Goal: Information Seeking & Learning: Learn about a topic

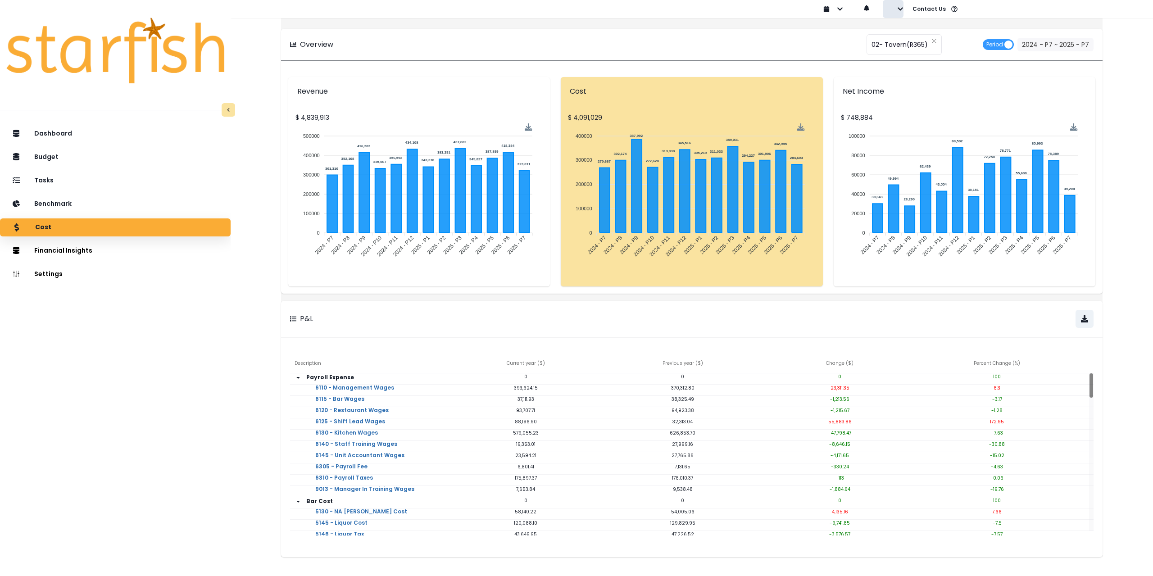
click at [894, 9] on button "button" at bounding box center [893, 9] width 21 height 18
click at [901, 33] on p "Sign out" at bounding box center [914, 34] width 30 height 9
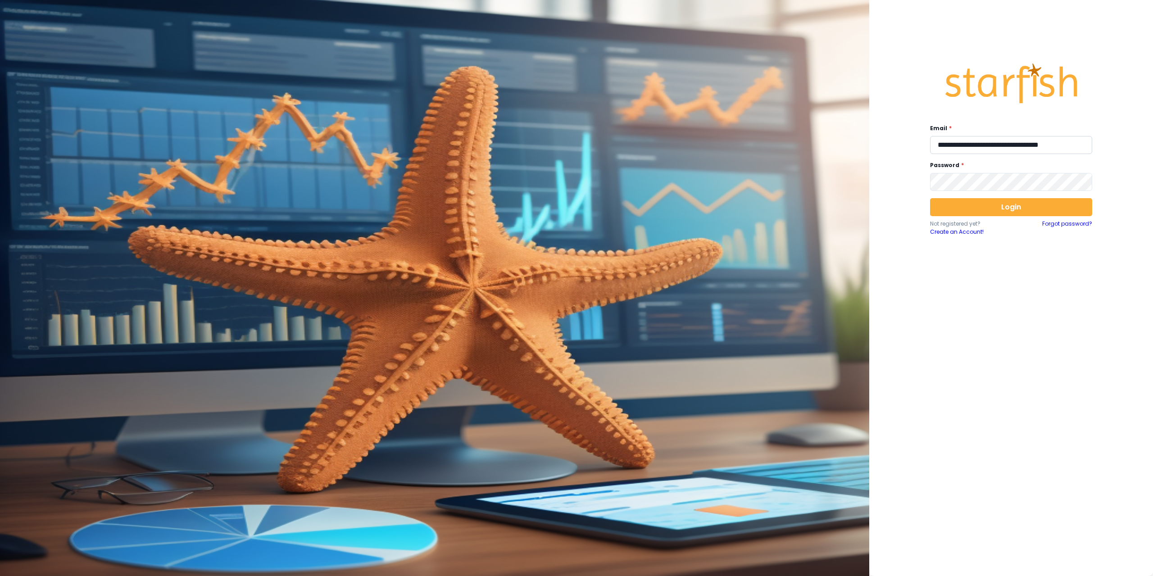
click at [1023, 141] on input "**********" at bounding box center [1011, 145] width 162 height 18
type input "**********"
click at [1035, 207] on button "Login" at bounding box center [1011, 207] width 162 height 18
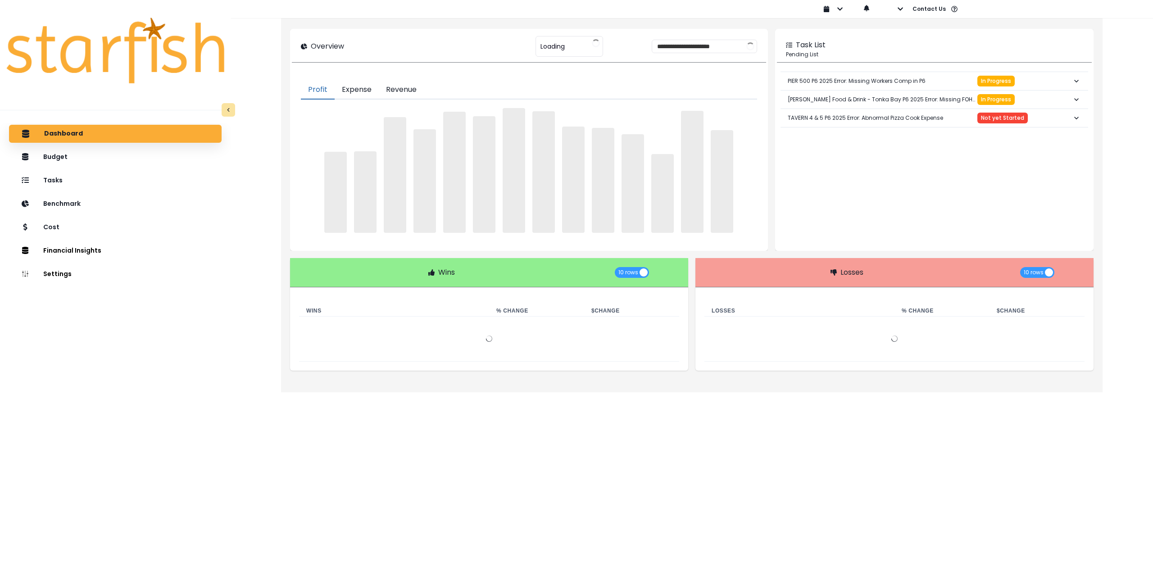
type input "**********"
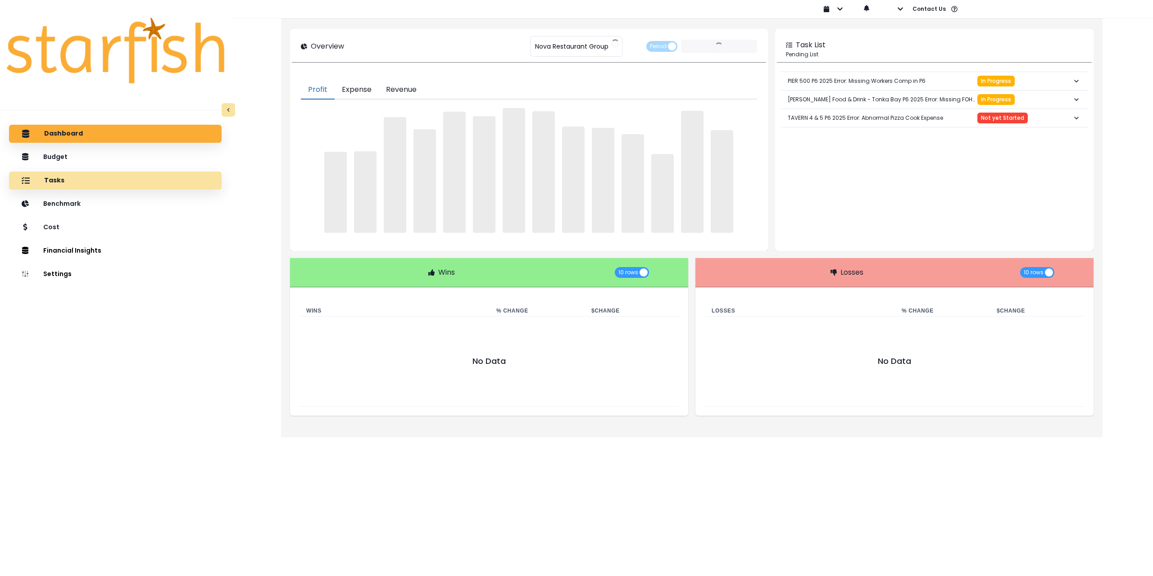
click at [85, 185] on div "Tasks" at bounding box center [115, 180] width 198 height 19
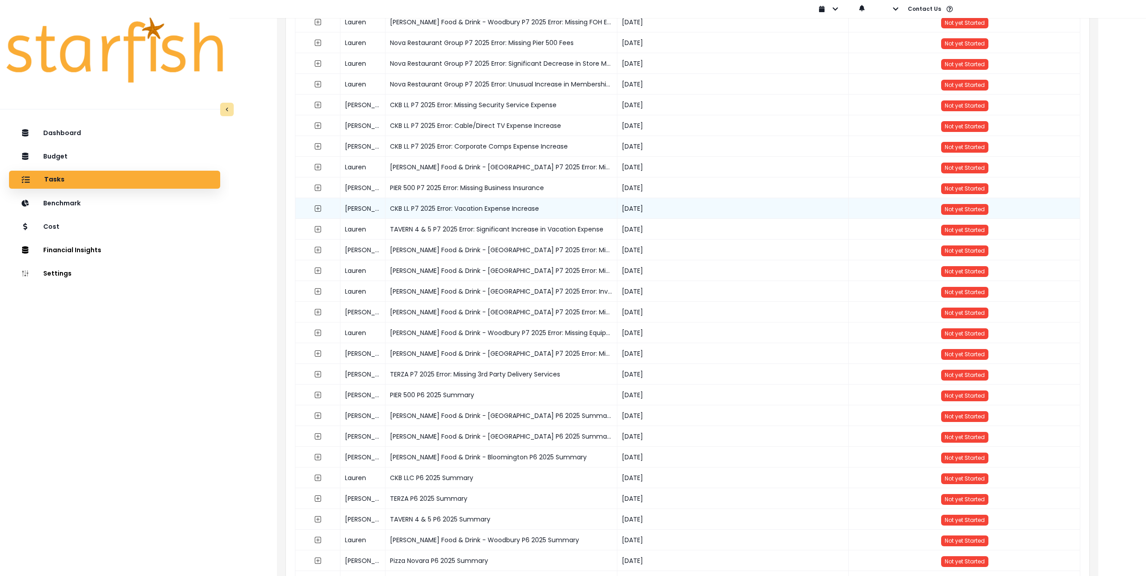
scroll to position [135, 0]
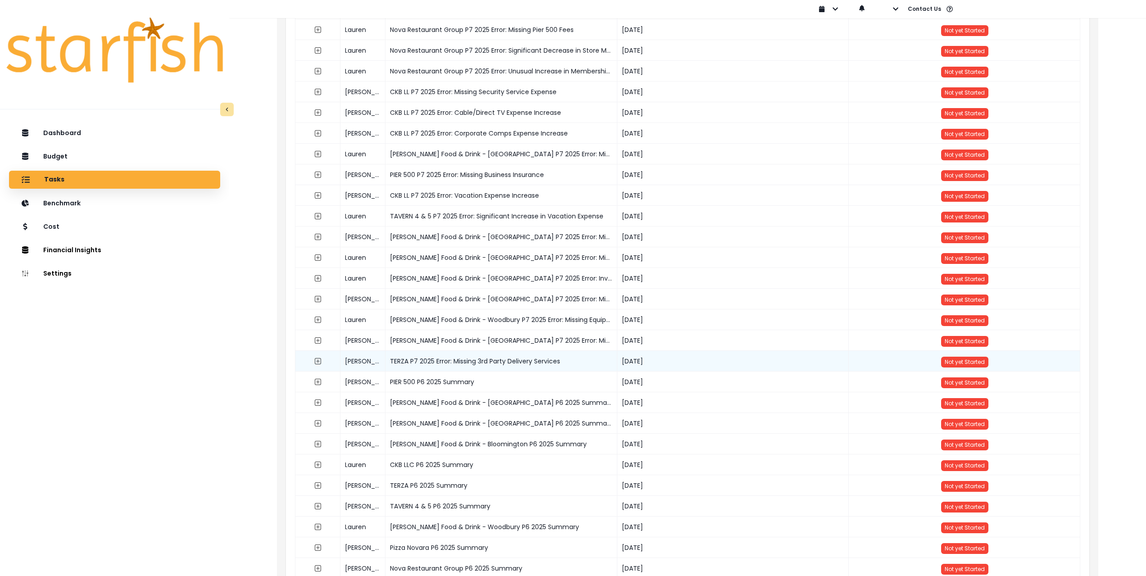
click at [492, 363] on div "TERZA P7 2025 Error: Missing 3rd Party Delivery Services" at bounding box center [501, 361] width 232 height 21
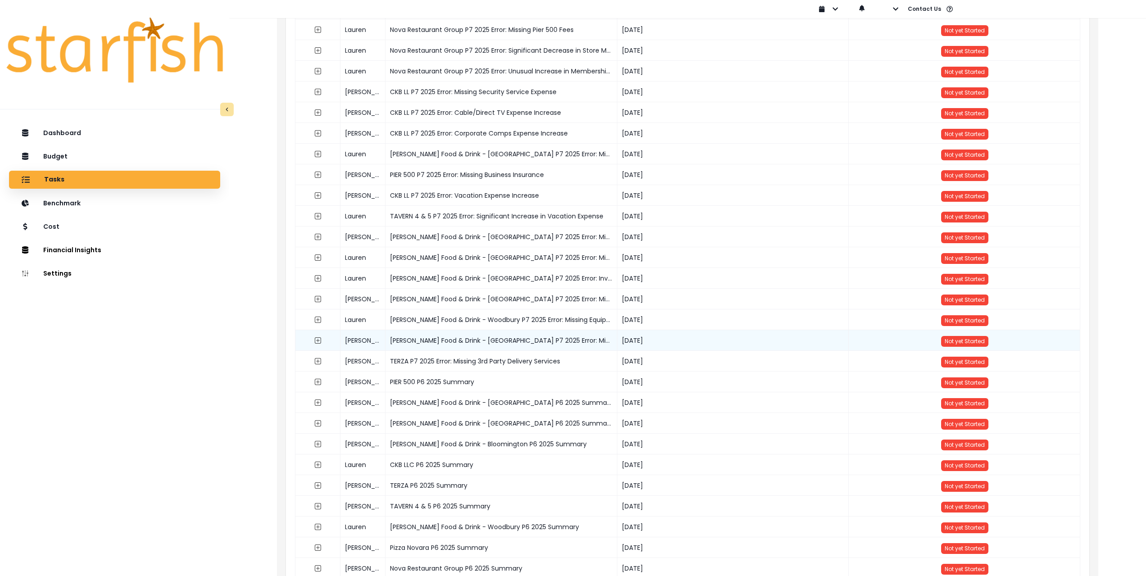
click at [504, 336] on div "[PERSON_NAME] Food & Drink - [GEOGRAPHIC_DATA] P7 2025 Error: Missing Natural G…" at bounding box center [501, 340] width 232 height 21
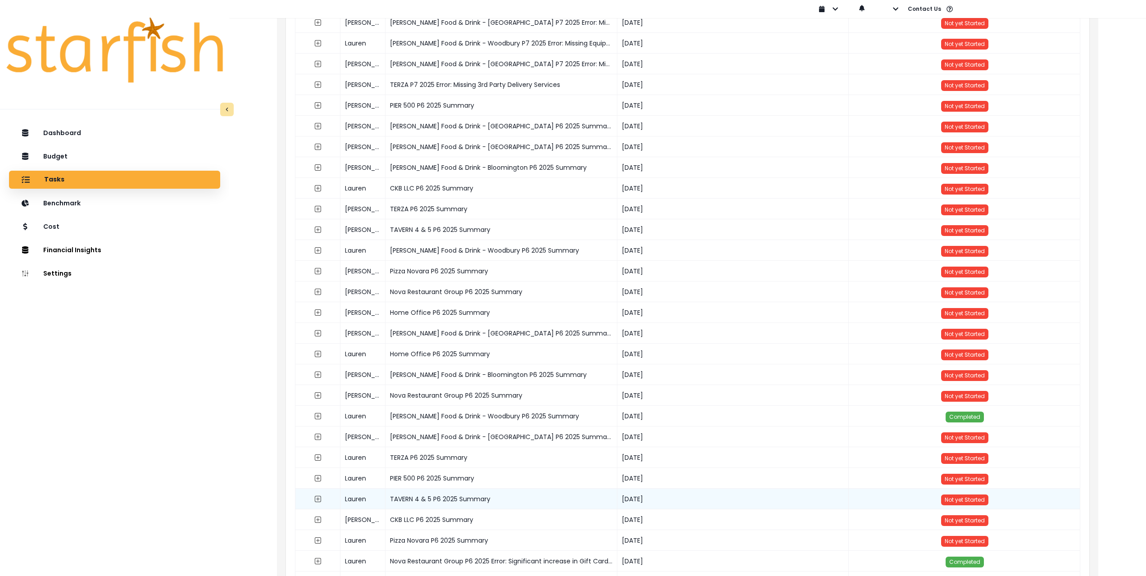
scroll to position [450, 0]
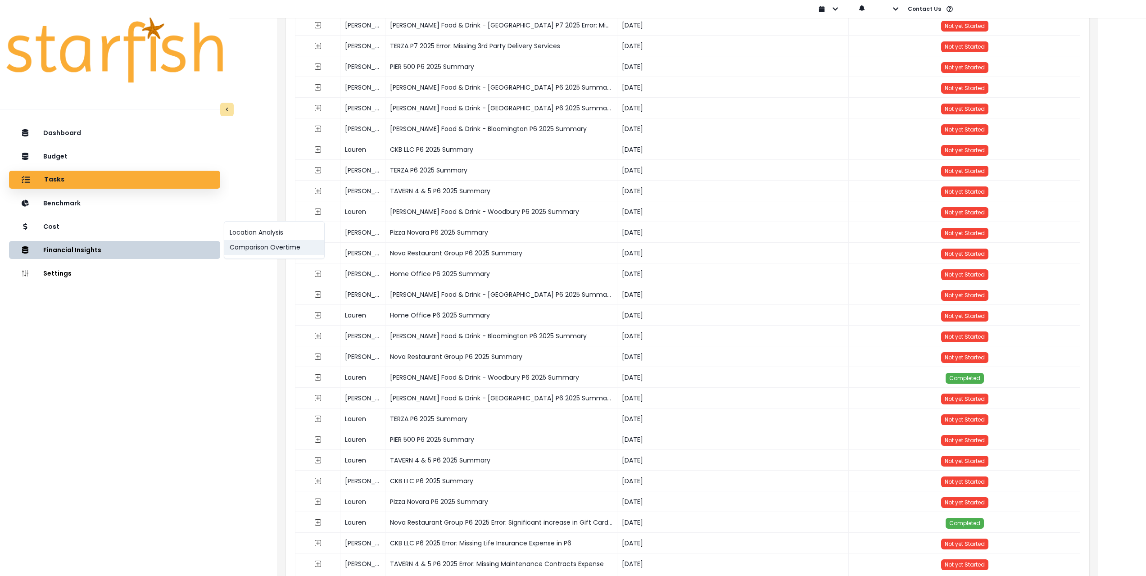
click at [263, 249] on button "Comparison Overtime" at bounding box center [274, 247] width 100 height 15
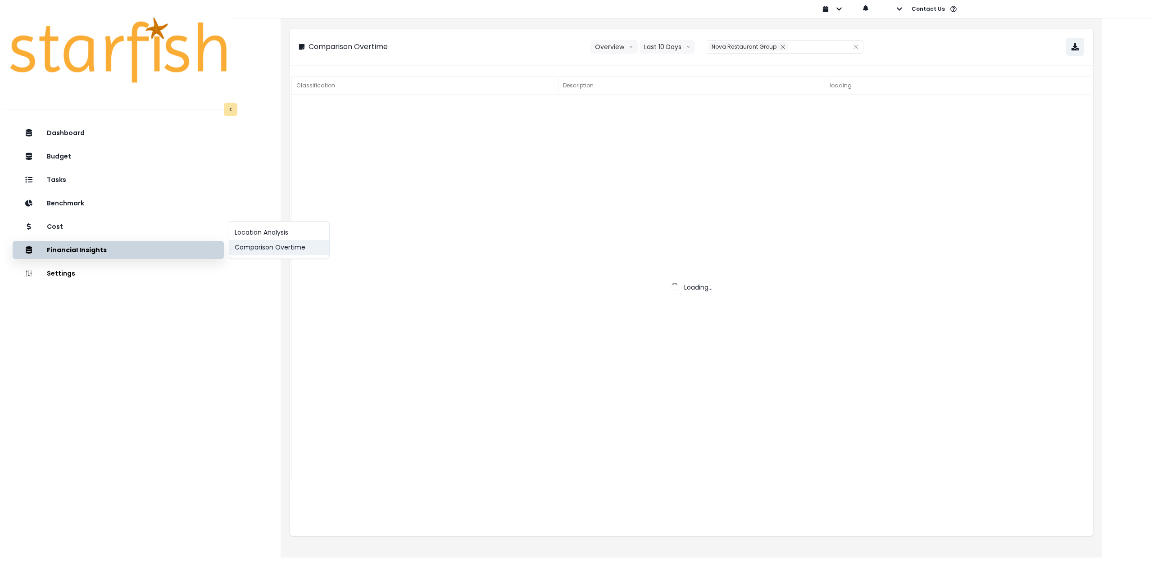
scroll to position [0, 0]
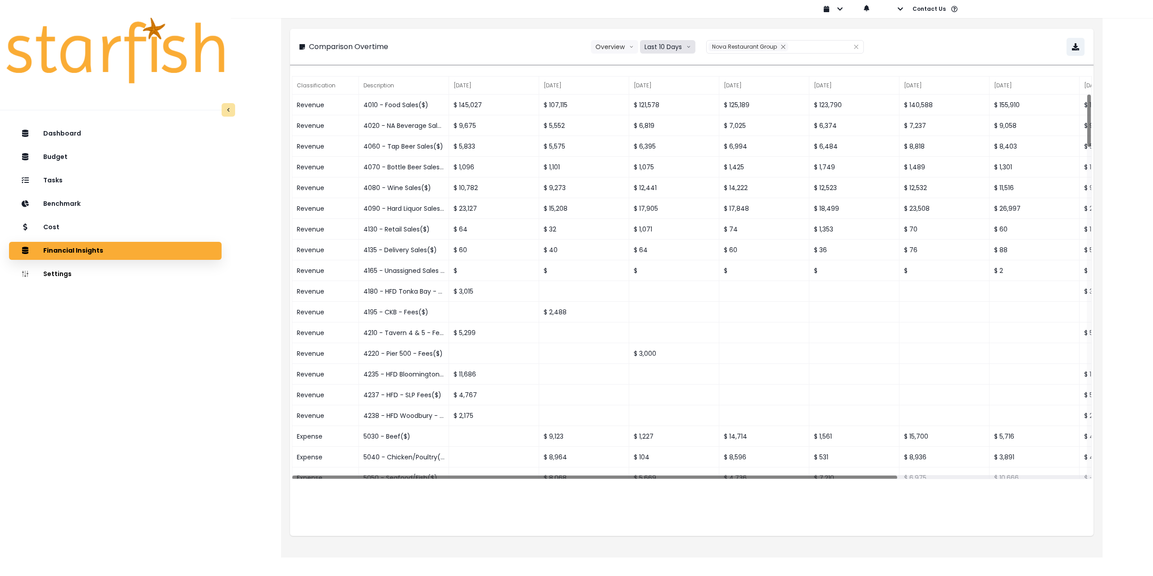
click at [663, 48] on button "Last 10 Days" at bounding box center [667, 47] width 55 height 14
click at [667, 95] on span "Last 15 Periods" at bounding box center [667, 96] width 44 height 9
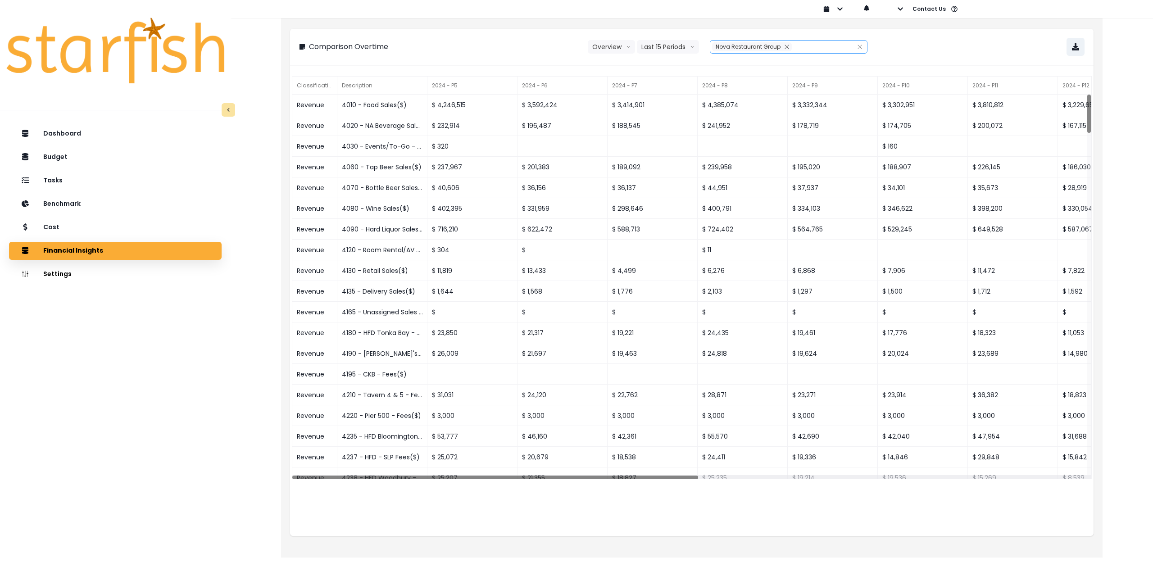
click at [745, 41] on div "Nova Restaurant Group" at bounding box center [778, 47] width 137 height 13
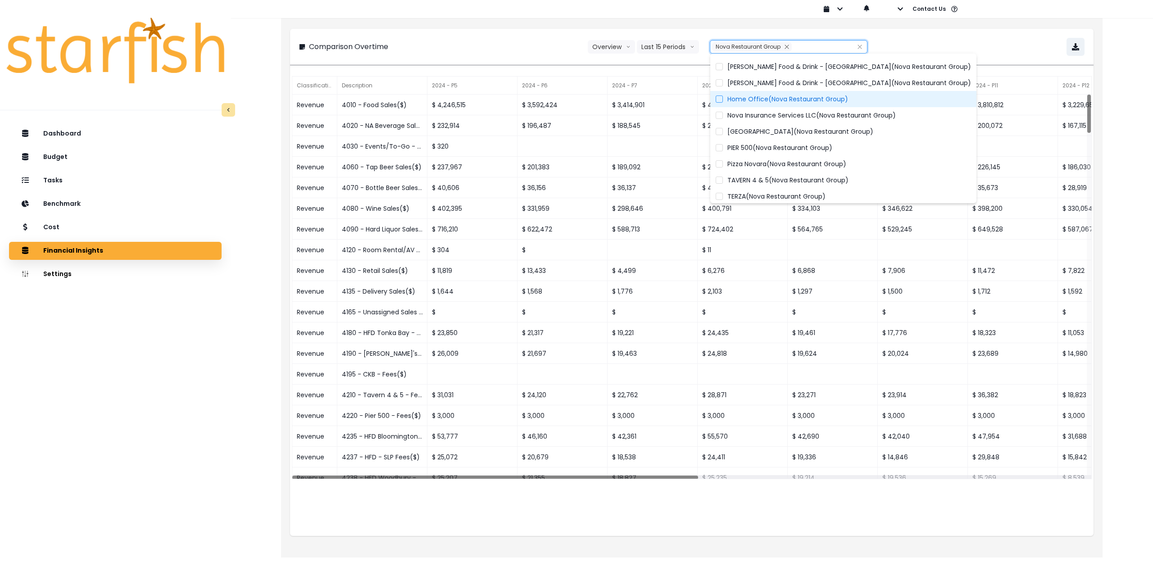
scroll to position [83, 0]
click at [961, 33] on div "**********" at bounding box center [691, 47] width 803 height 36
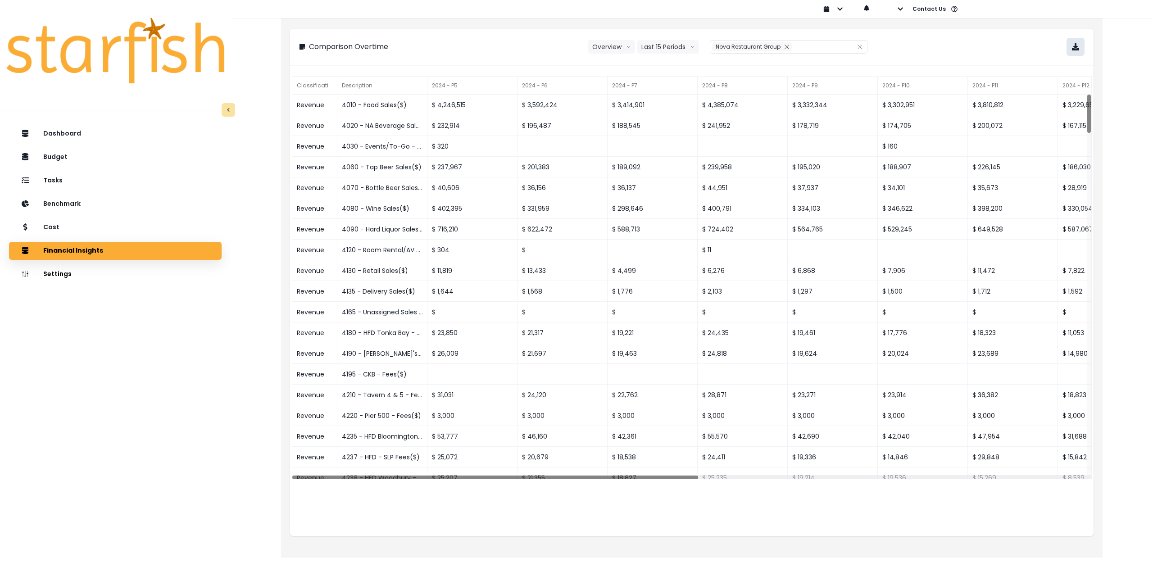
click at [1077, 47] on icon "button" at bounding box center [1075, 46] width 7 height 7
click at [111, 224] on div "Cost" at bounding box center [115, 227] width 198 height 19
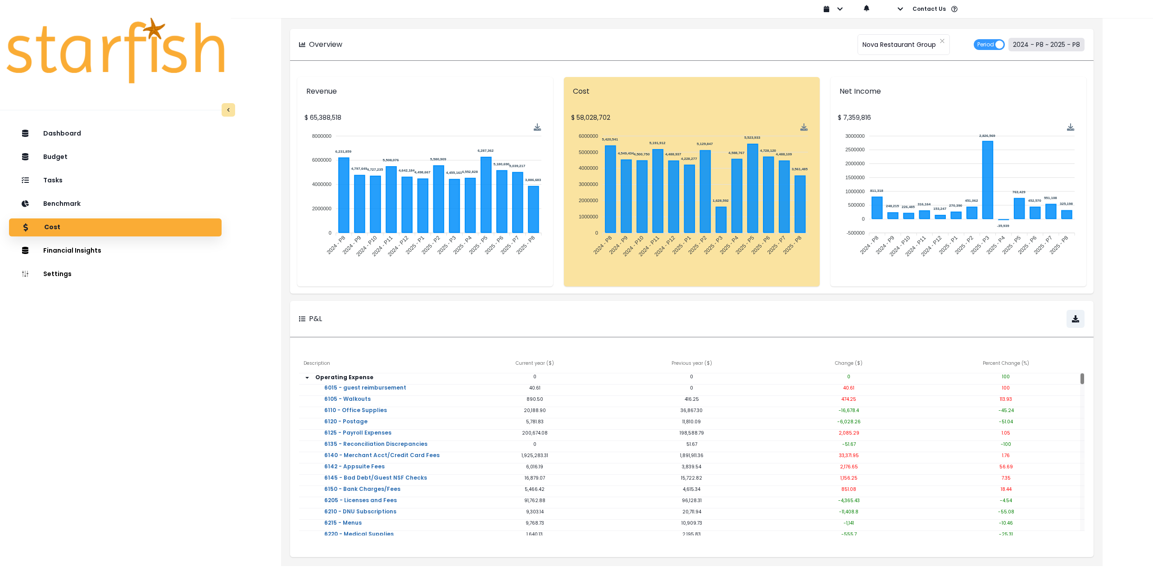
click at [1059, 48] on button "2024 - P8 ~ 2025 - P8" at bounding box center [1046, 45] width 76 height 14
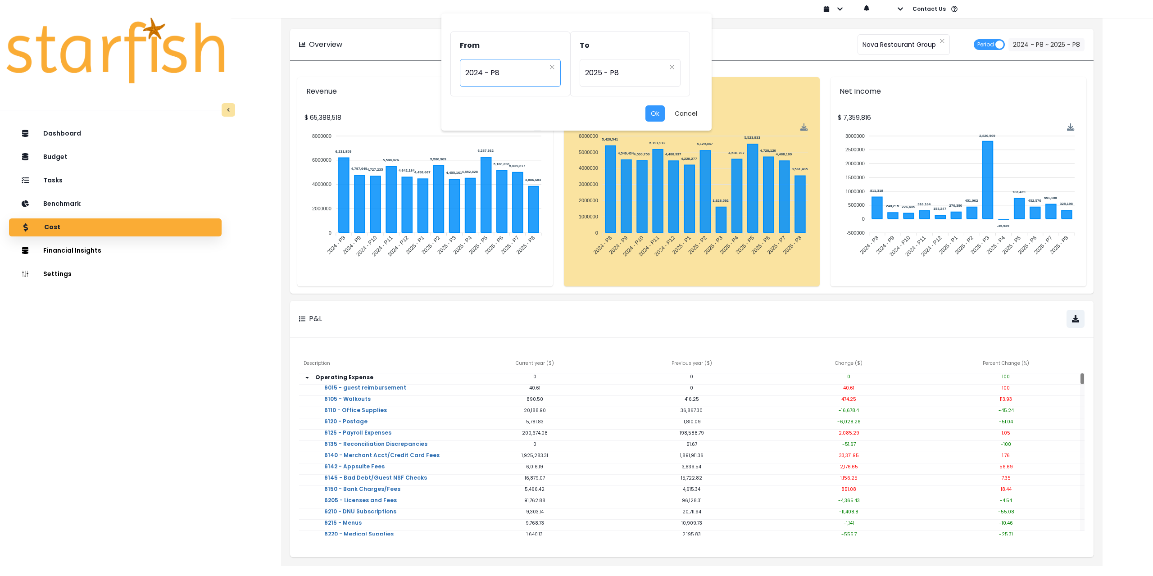
click at [514, 75] on span "2024 - P8" at bounding box center [505, 73] width 81 height 21
drag, startPoint x: 492, startPoint y: 230, endPoint x: 516, endPoint y: 207, distance: 33.4
click at [492, 230] on span "2024 - P7" at bounding box center [511, 233] width 102 height 16
type input "*********"
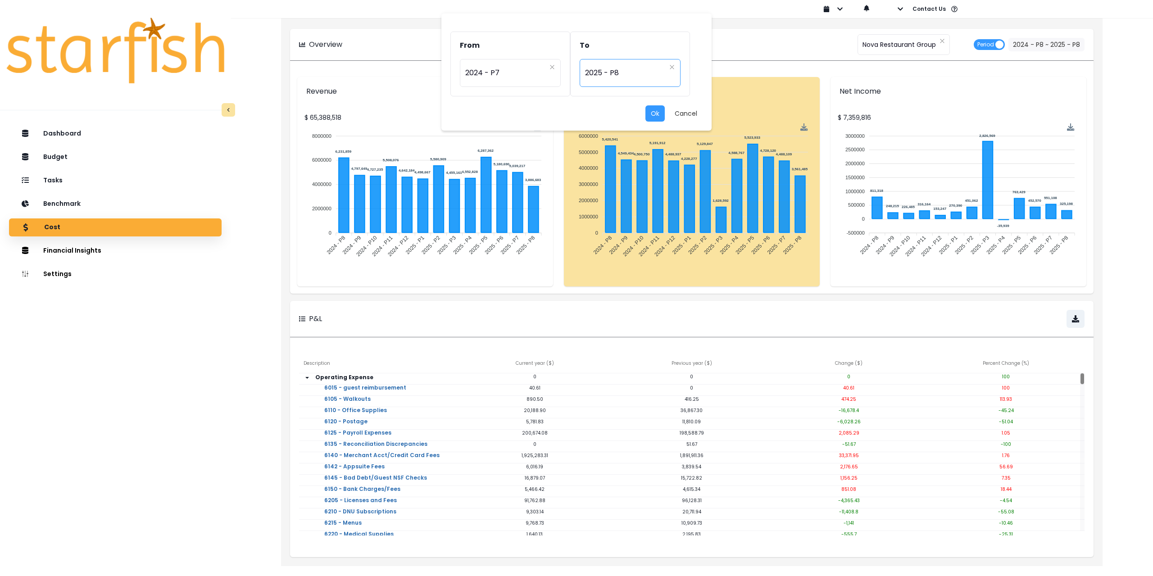
click at [623, 77] on span "2025 - P8" at bounding box center [625, 73] width 81 height 21
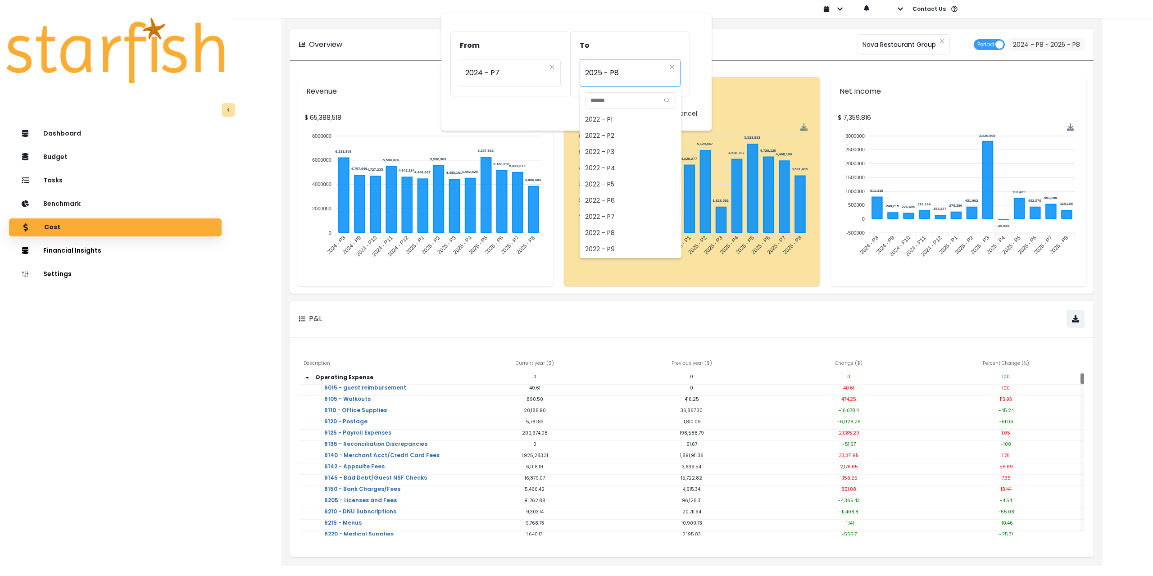
scroll to position [567, 0]
click at [613, 232] on span "2025 - P7" at bounding box center [631, 233] width 102 height 16
type input "*********"
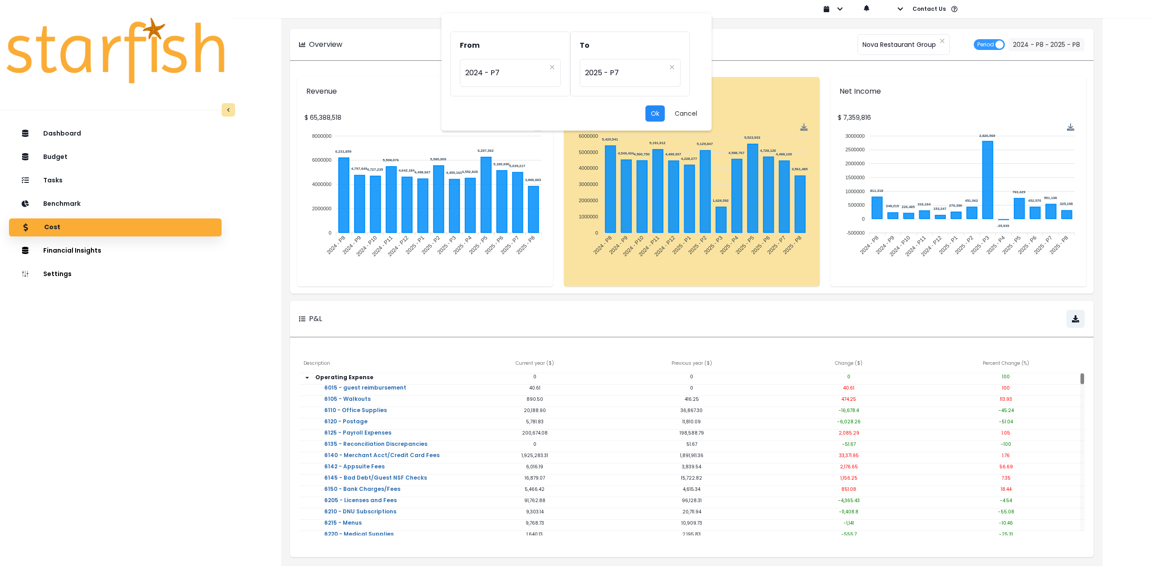
click at [651, 109] on button "Ok" at bounding box center [654, 113] width 19 height 16
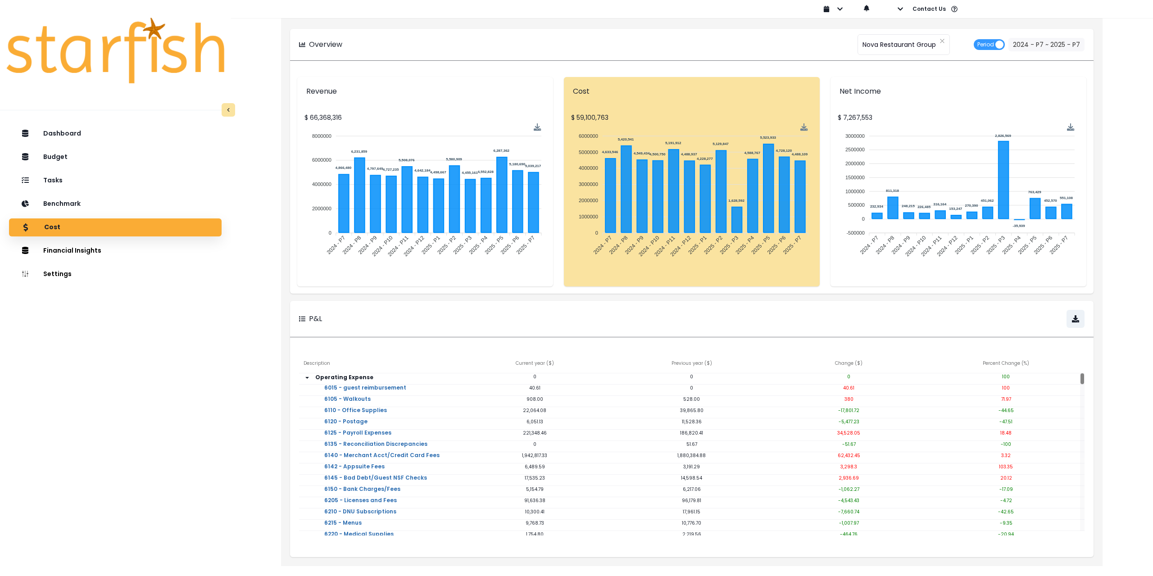
click at [407, 311] on div "P&L" at bounding box center [495, 319] width 393 height 18
click at [896, 48] on span "Nova Restaurant Group" at bounding box center [898, 44] width 73 height 19
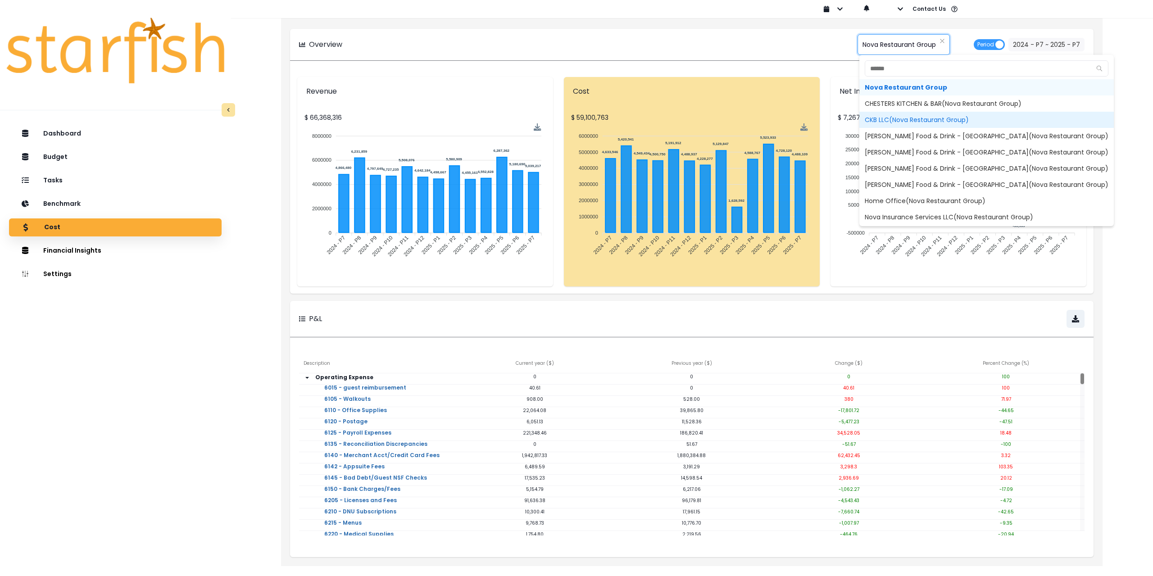
click at [899, 117] on span "CKB LLC(Nova Restaurant Group)" at bounding box center [986, 120] width 254 height 16
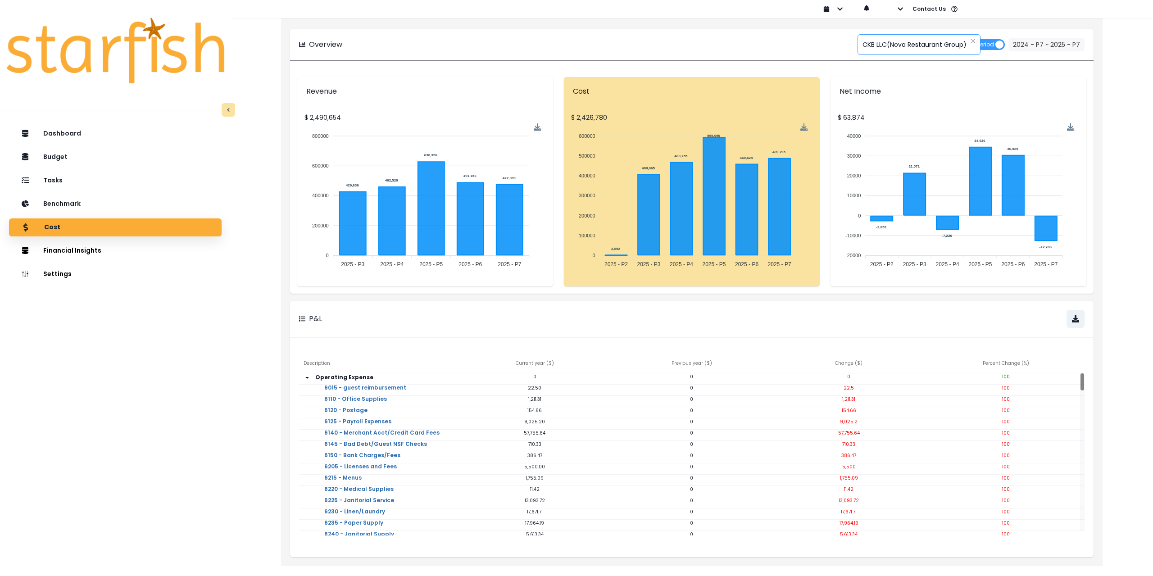
click at [917, 48] on span "CKB LLC(Nova Restaurant Group)" at bounding box center [914, 44] width 104 height 19
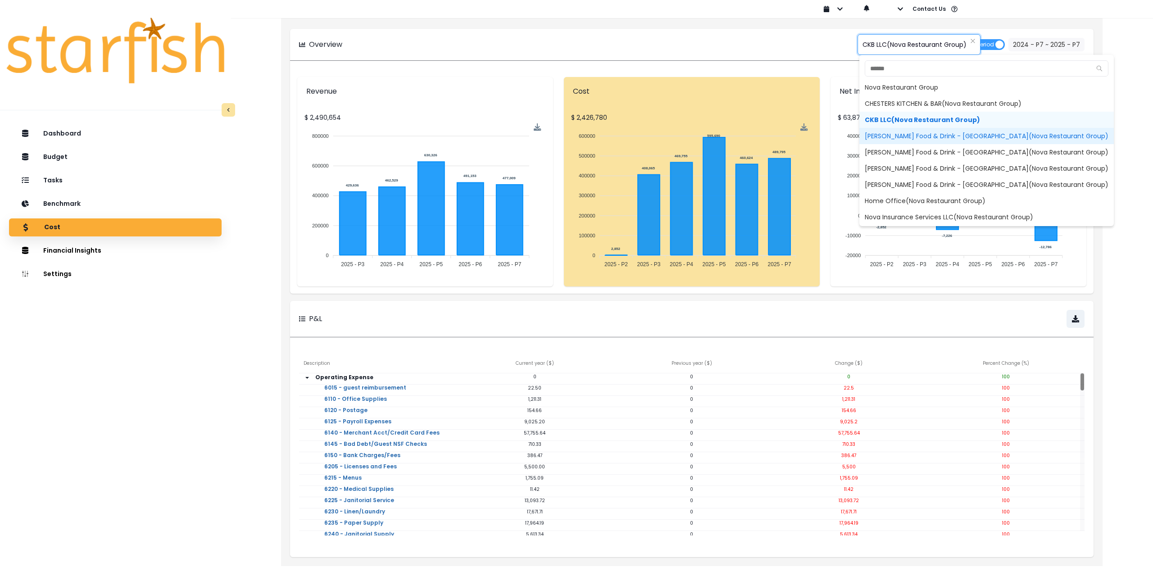
click at [902, 133] on span "[PERSON_NAME] Food & Drink - [GEOGRAPHIC_DATA](Nova Restaurant Group)" at bounding box center [986, 136] width 254 height 16
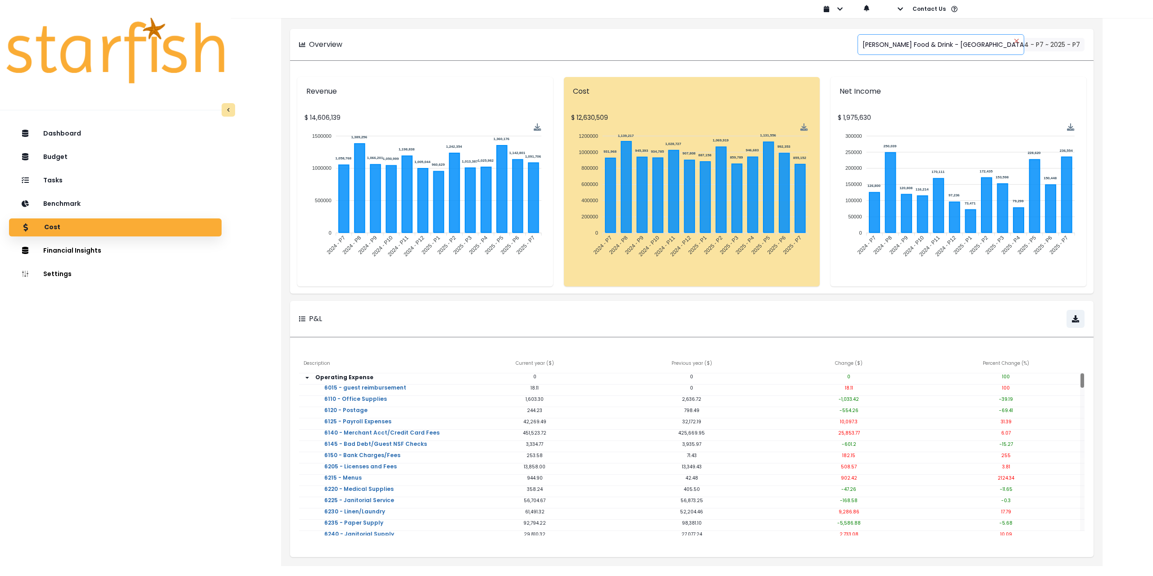
click at [1018, 41] on icon "close" at bounding box center [1016, 41] width 4 height 4
click at [975, 50] on span "[PERSON_NAME] Food & Drink - [GEOGRAPHIC_DATA](Nova Restaurant Group)" at bounding box center [984, 44] width 244 height 19
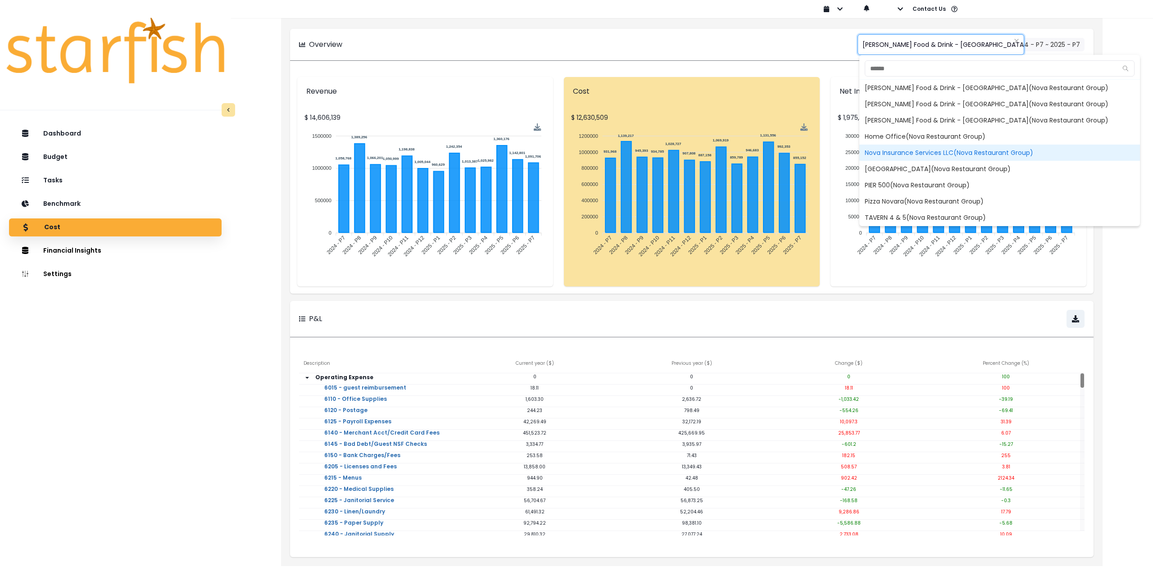
scroll to position [83, 0]
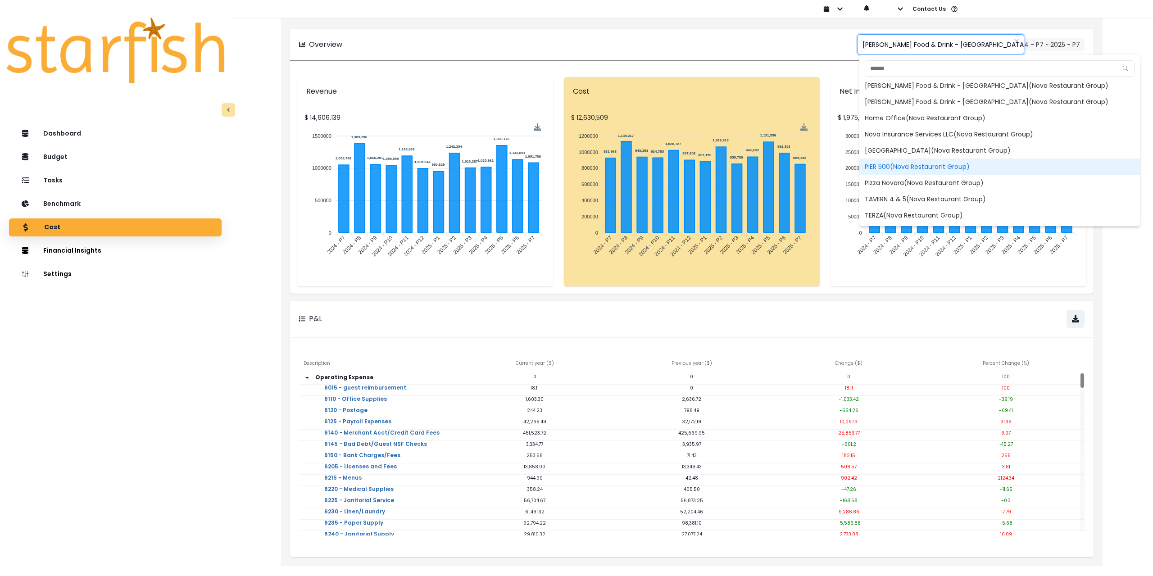
click at [924, 165] on span "PIER 500(Nova Restaurant Group)" at bounding box center [999, 166] width 281 height 16
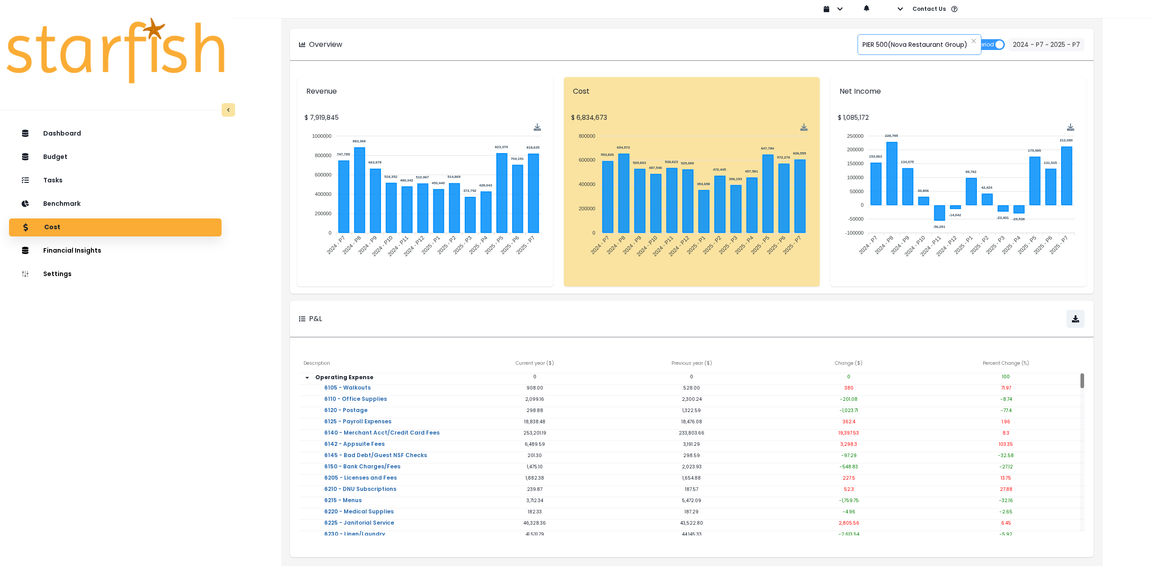
click at [906, 42] on span "PIER 500(Nova Restaurant Group)" at bounding box center [914, 44] width 105 height 19
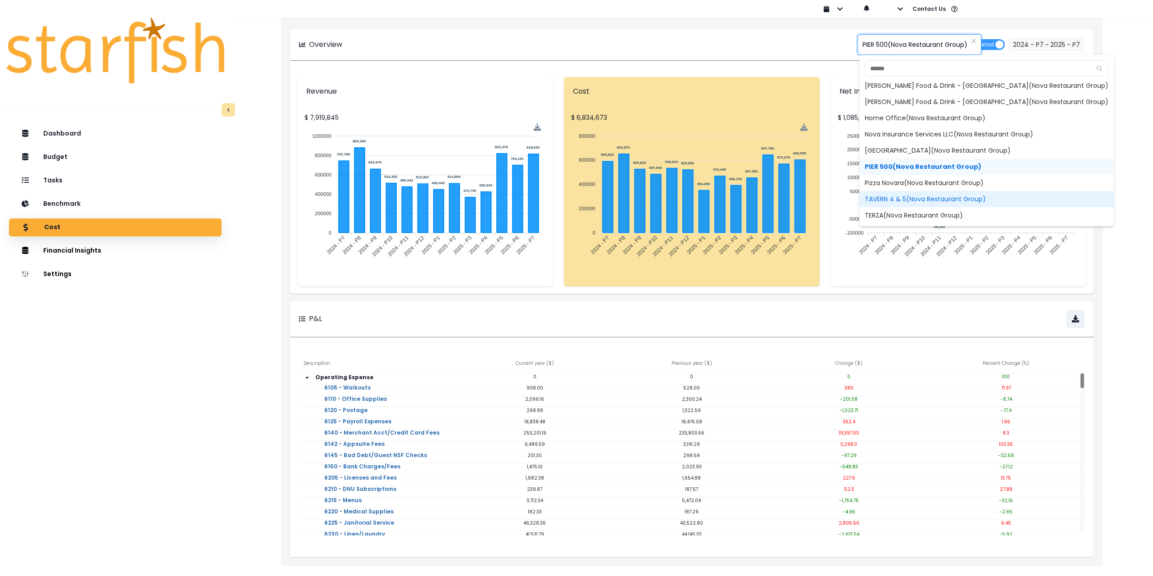
click at [905, 197] on span "TAVERN 4 & 5(Nova Restaurant Group)" at bounding box center [986, 199] width 254 height 16
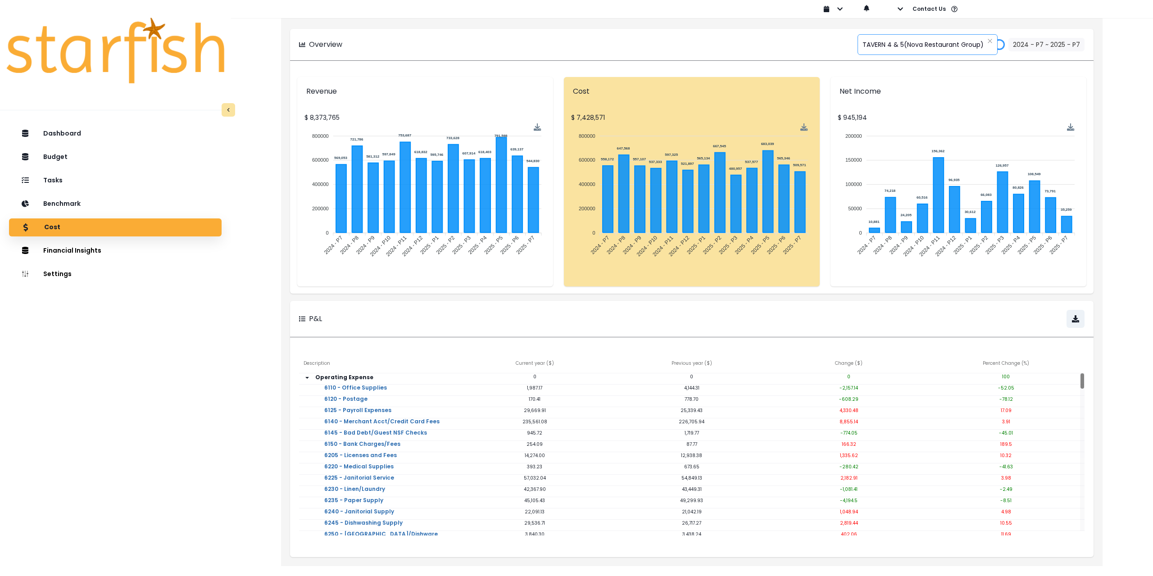
click at [908, 47] on span "TAVERN 4 & 5(Nova Restaurant Group)" at bounding box center [922, 44] width 121 height 19
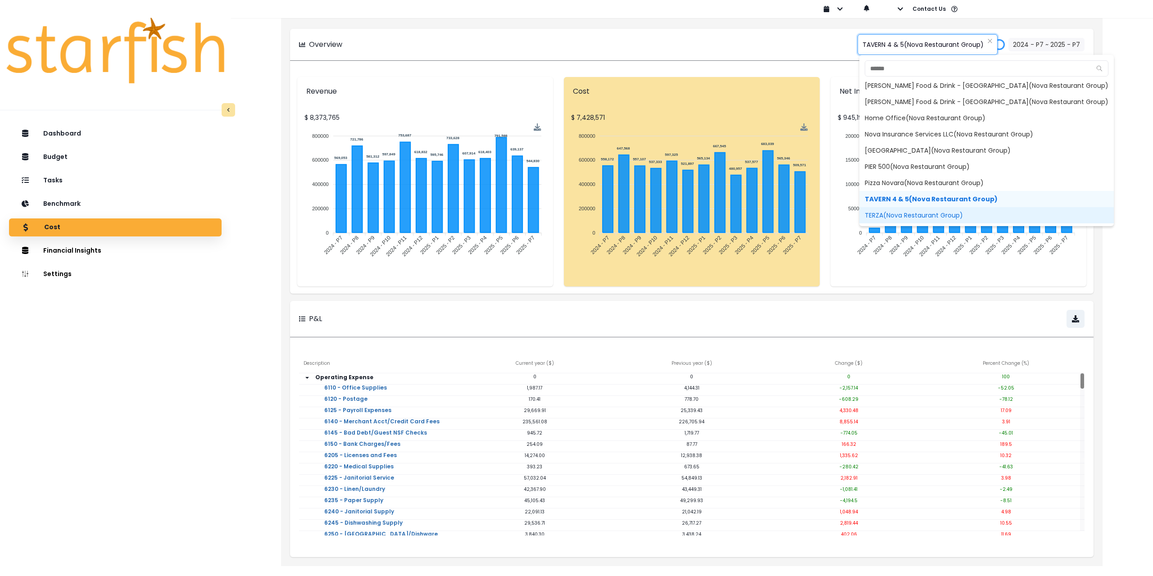
click at [893, 219] on span "TERZA(Nova Restaurant Group)" at bounding box center [986, 215] width 254 height 16
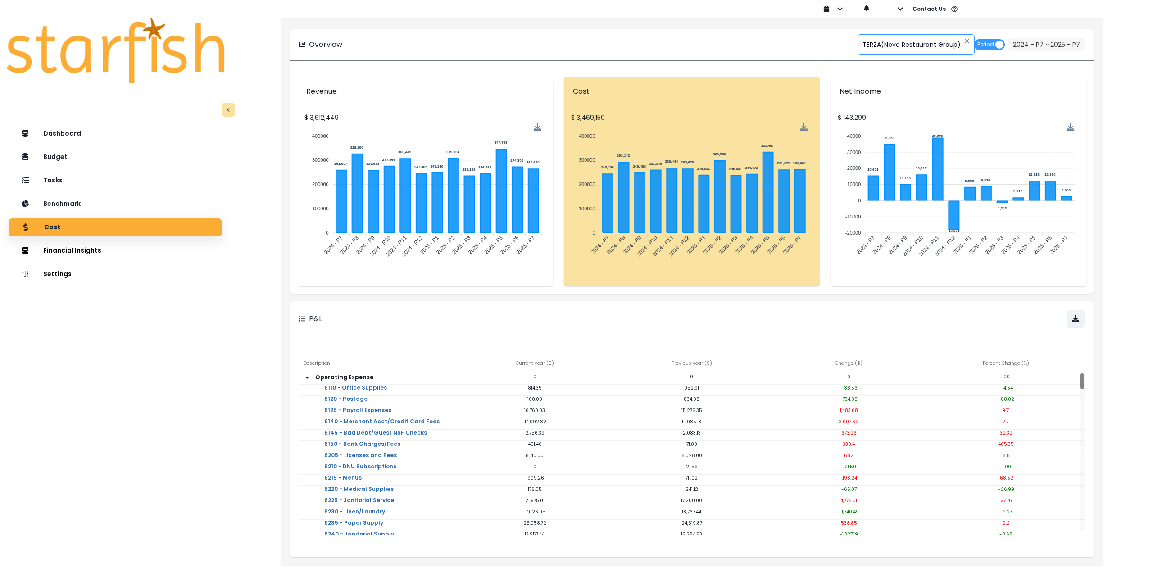
click at [903, 45] on span "TERZA(Nova Restaurant Group)" at bounding box center [911, 44] width 98 height 19
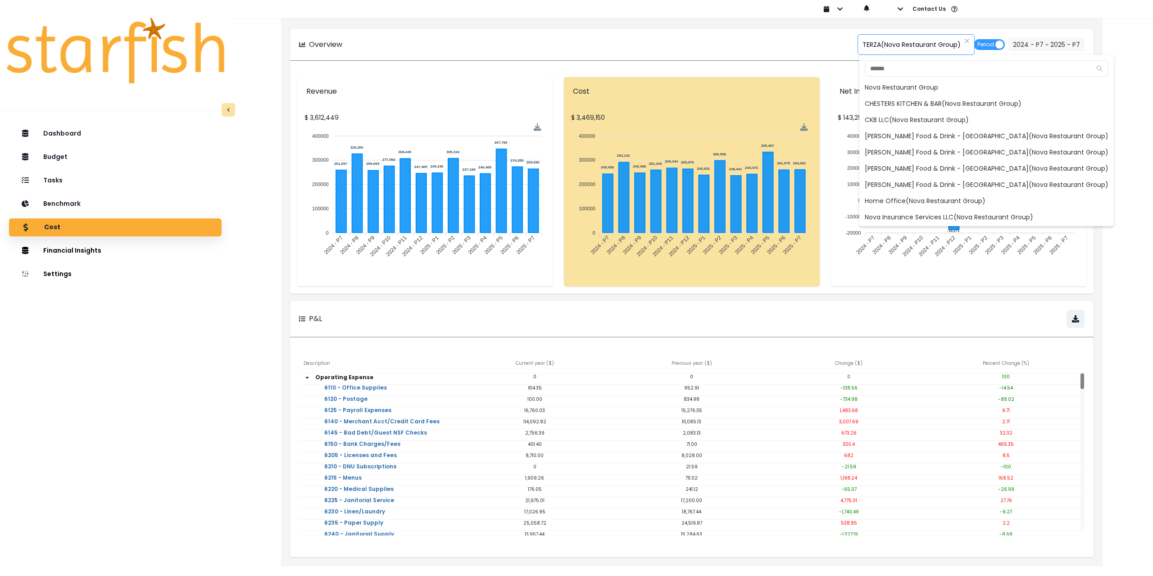
scroll to position [81, 0]
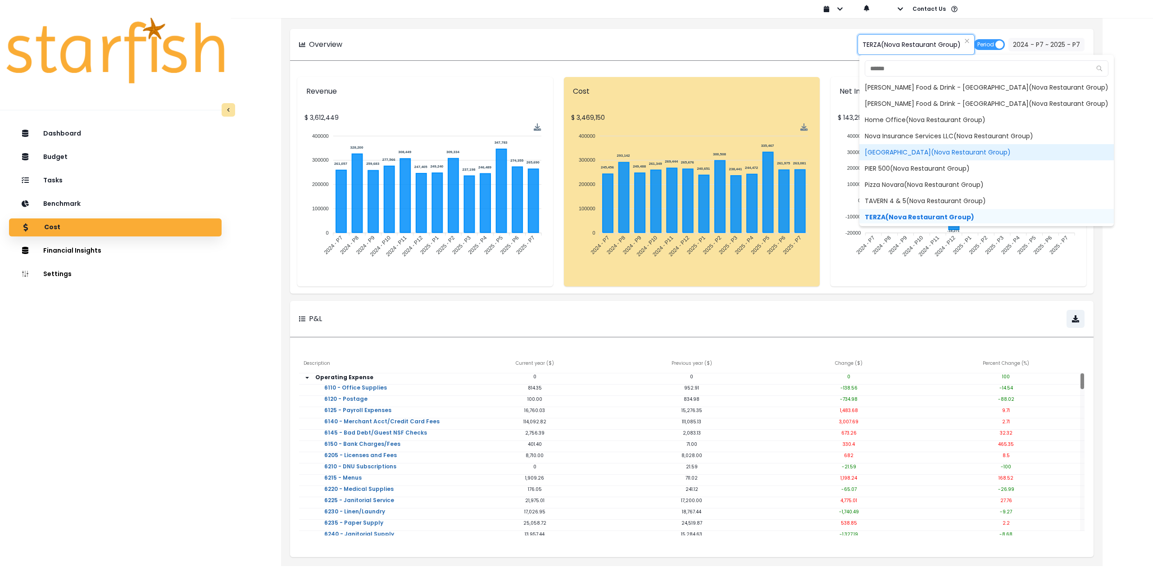
click at [896, 154] on span "[GEOGRAPHIC_DATA](Nova Restaurant Group)" at bounding box center [986, 152] width 254 height 16
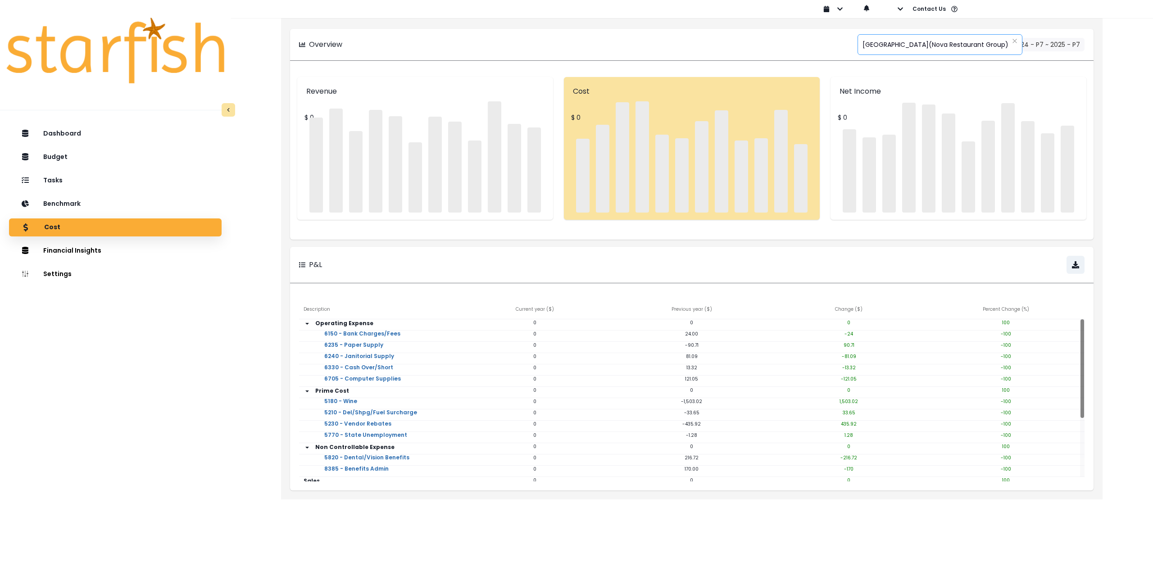
click at [919, 42] on span "[GEOGRAPHIC_DATA](Nova Restaurant Group)" at bounding box center [935, 44] width 146 height 19
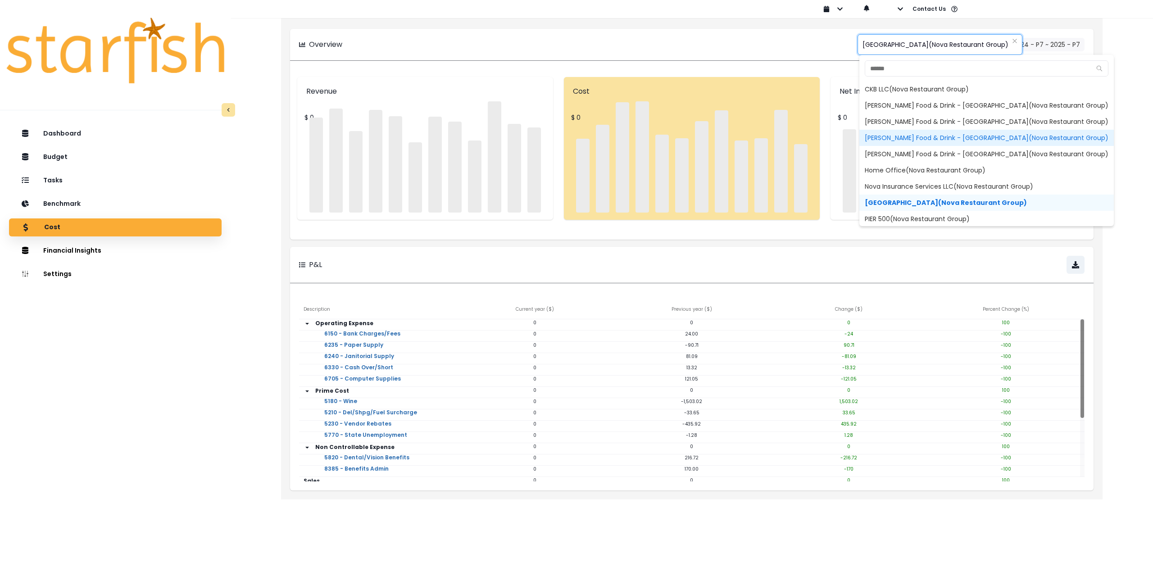
scroll to position [61, 0]
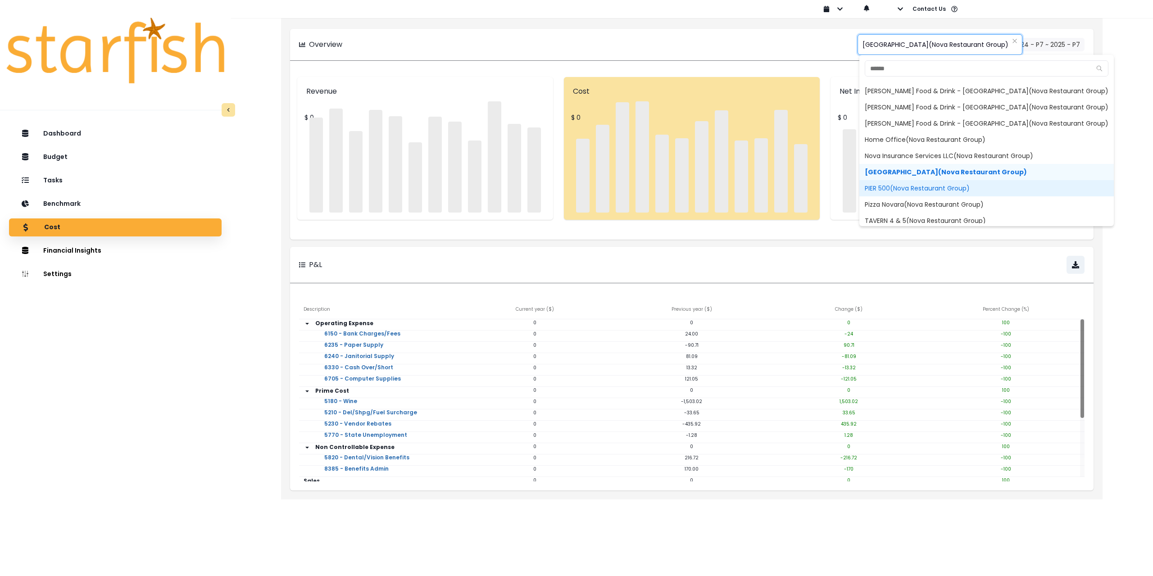
click at [907, 187] on span "PIER 500(Nova Restaurant Group)" at bounding box center [986, 188] width 254 height 16
type input "**********"
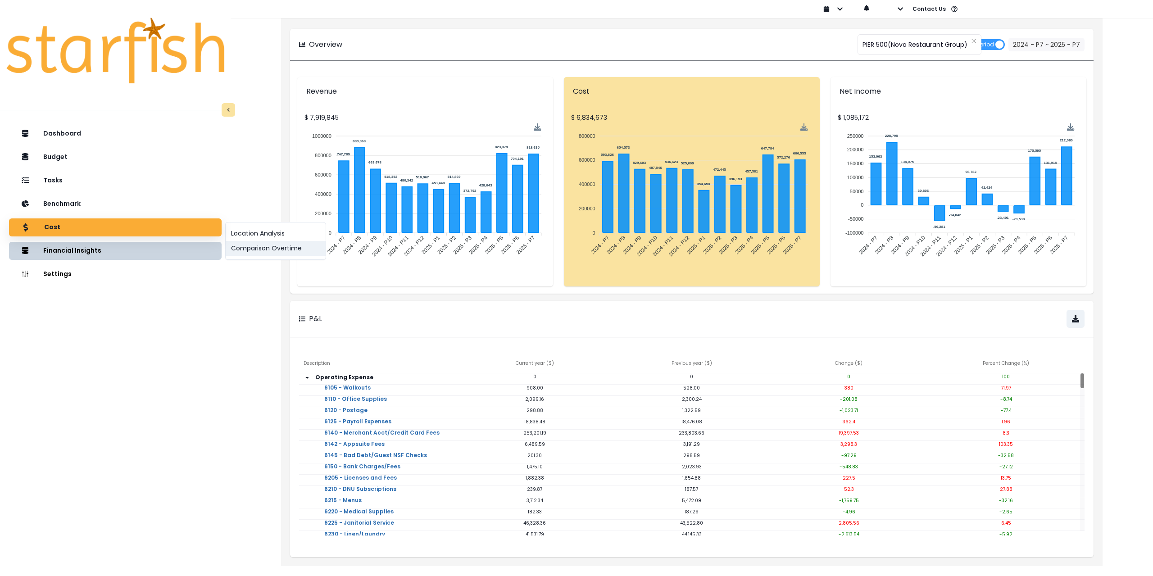
click at [259, 253] on button "Comparison Overtime" at bounding box center [276, 248] width 100 height 15
